Goal: Information Seeking & Learning: Learn about a topic

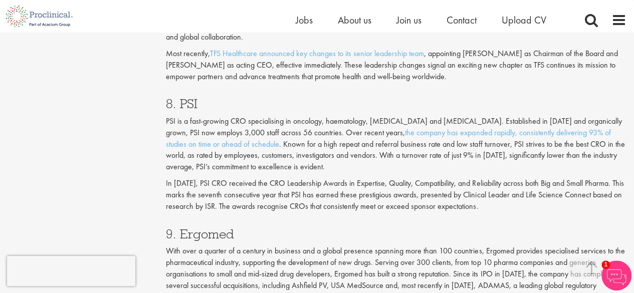
scroll to position [2197, 0]
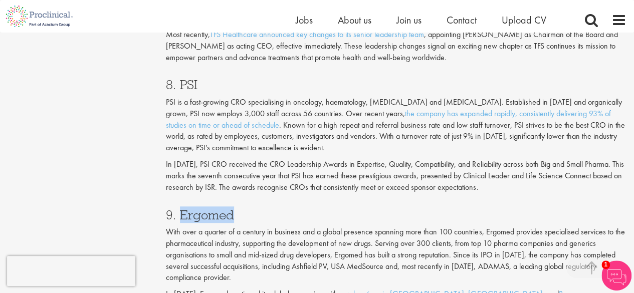
drag, startPoint x: 242, startPoint y: 162, endPoint x: 181, endPoint y: 160, distance: 60.2
click at [181, 209] on h3 "9. Ergomed" at bounding box center [396, 215] width 461 height 13
copy h3 "Ergomed"
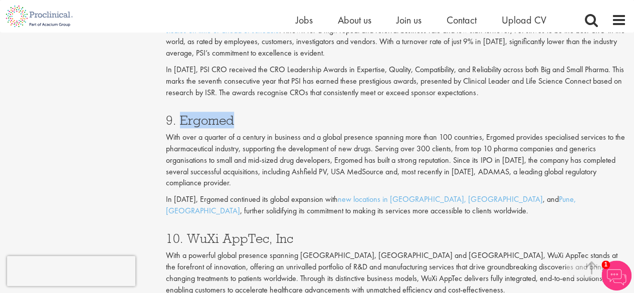
scroll to position [2295, 0]
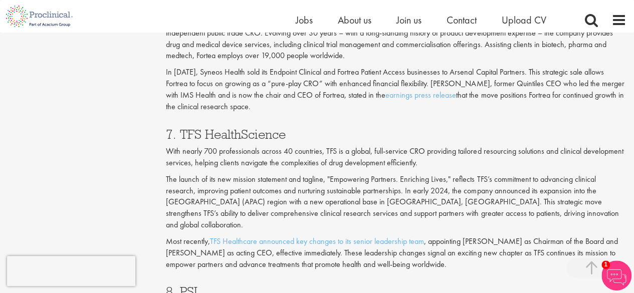
scroll to position [1937, 0]
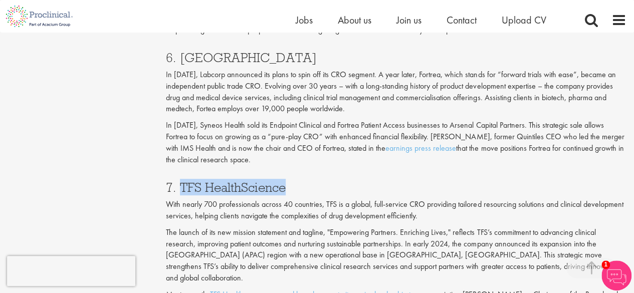
drag, startPoint x: 291, startPoint y: 146, endPoint x: 179, endPoint y: 145, distance: 111.3
click at [179, 181] on h3 "7. TFS HealthScience" at bounding box center [396, 187] width 461 height 13
copy h3 "TFS HealthScience"
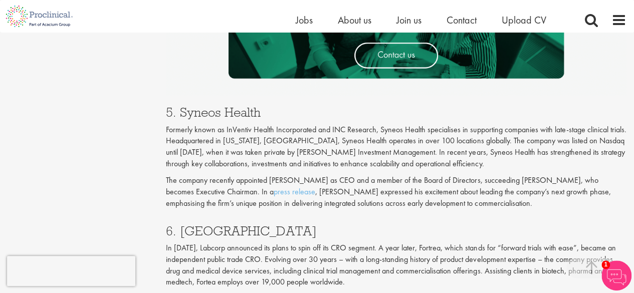
scroll to position [1695, 0]
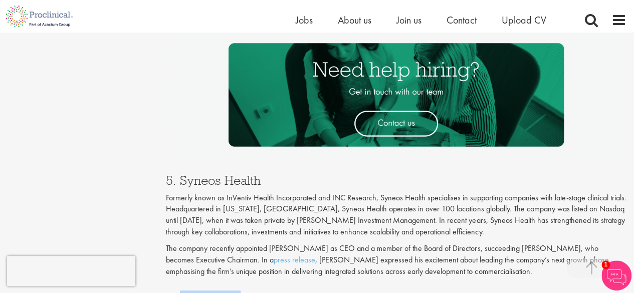
drag, startPoint x: 236, startPoint y: 256, endPoint x: 180, endPoint y: 255, distance: 55.2
copy h3 "Fortrea"
